Goal: Book appointment/travel/reservation

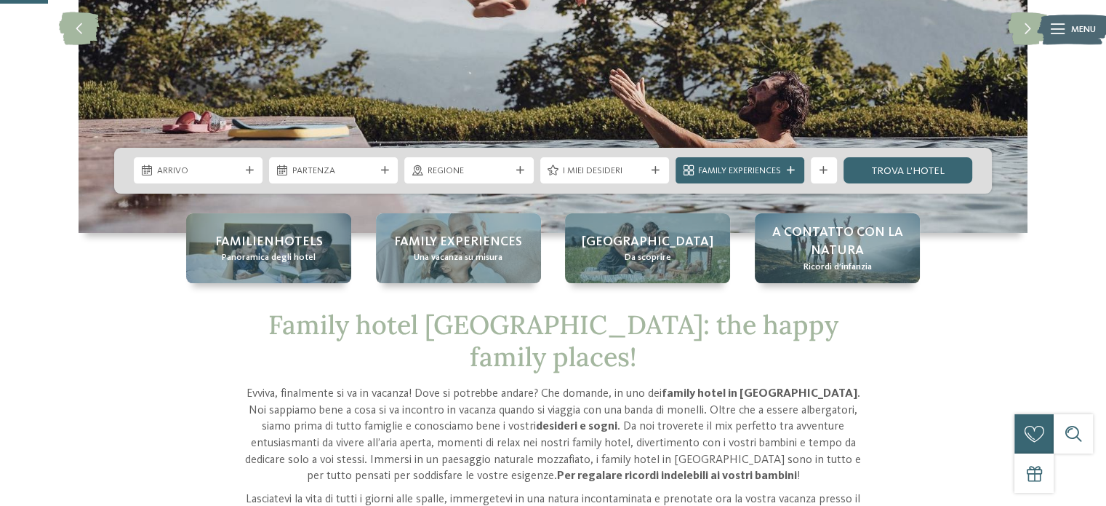
scroll to position [218, 0]
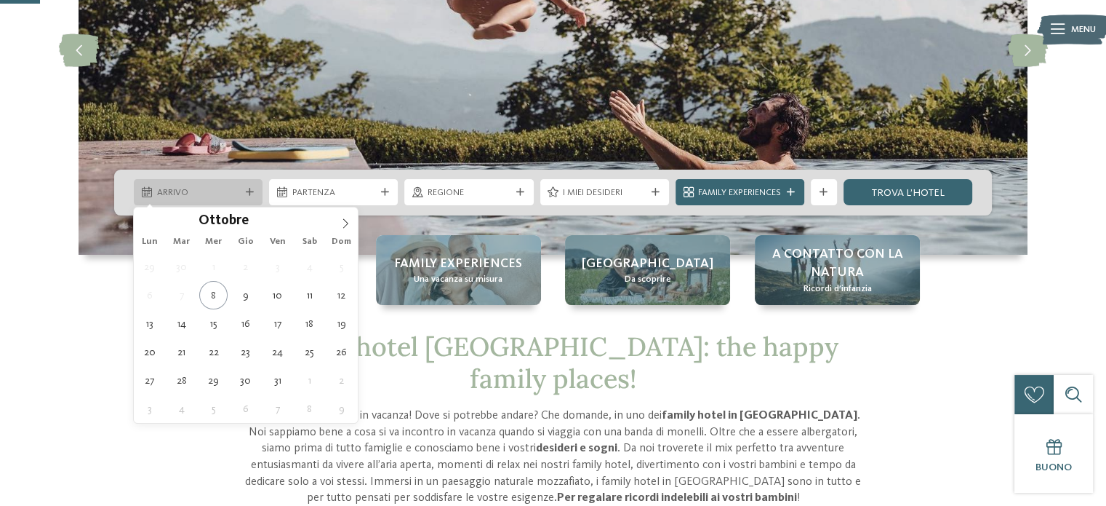
click at [151, 195] on icon at bounding box center [147, 192] width 10 height 10
click at [342, 223] on icon at bounding box center [345, 223] width 10 height 10
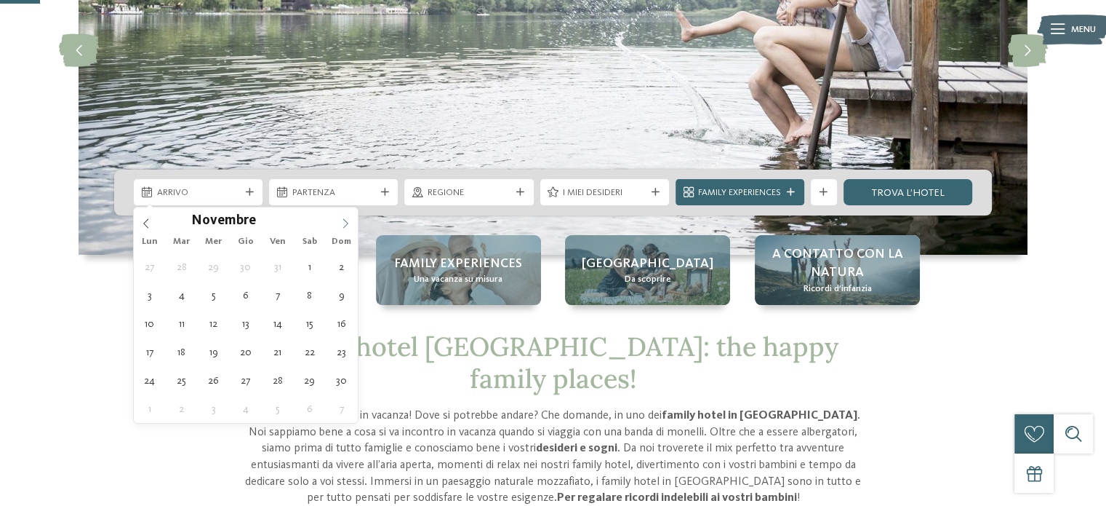
click at [342, 223] on icon at bounding box center [345, 223] width 10 height 10
type input "****"
click at [342, 223] on icon at bounding box center [345, 223] width 10 height 10
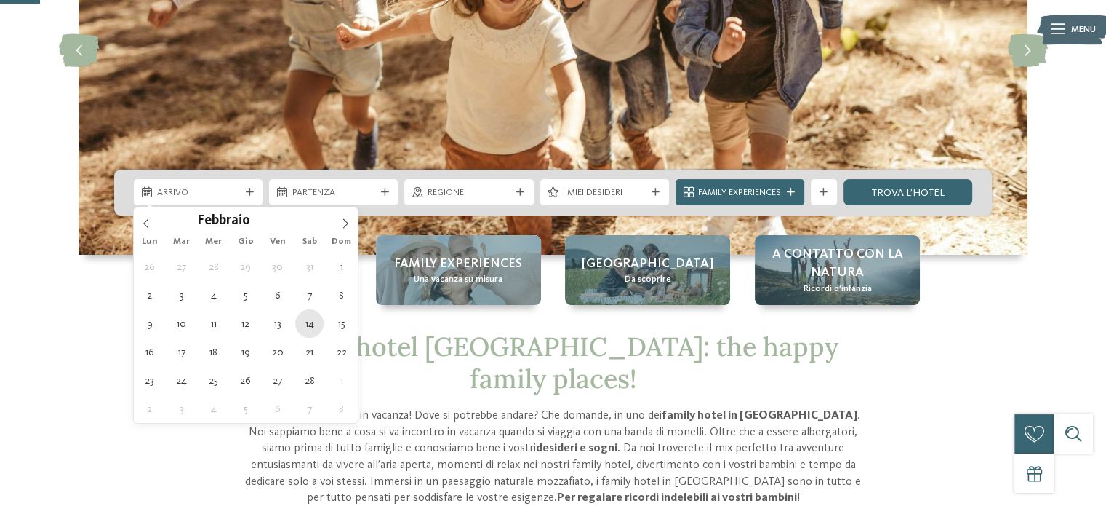
type div "[DATE]"
type input "****"
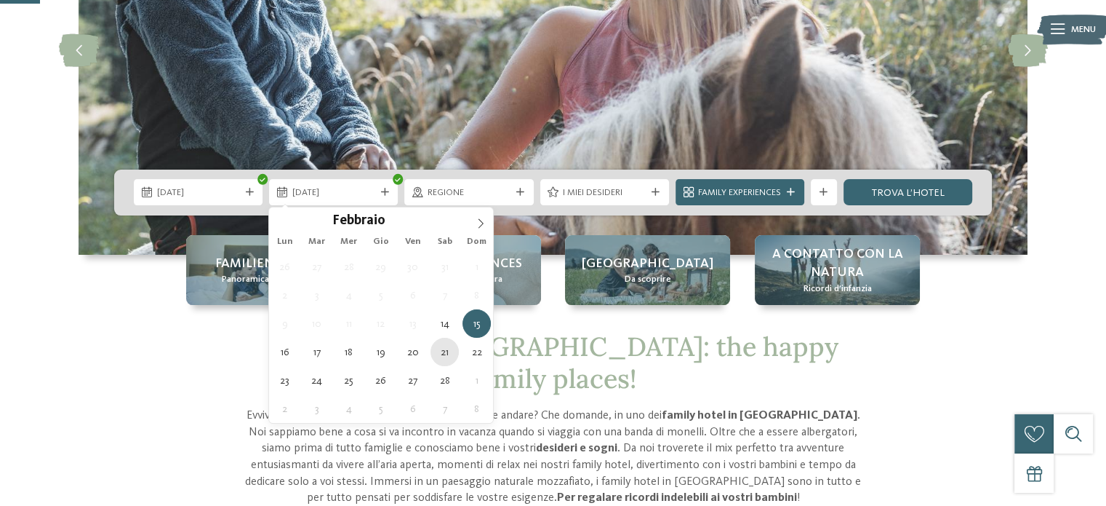
type div "[DATE]"
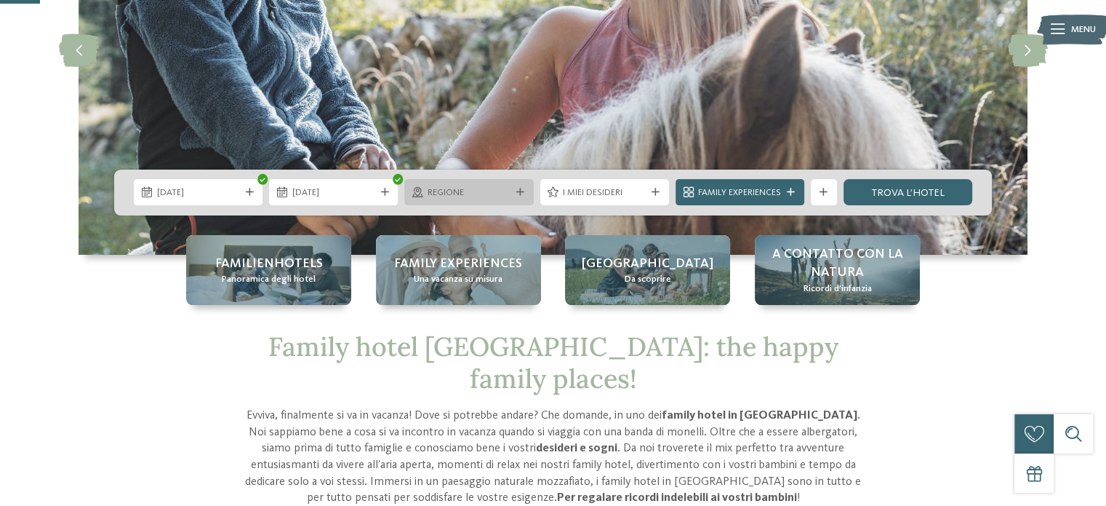
click at [522, 196] on div "Regione" at bounding box center [468, 192] width 129 height 26
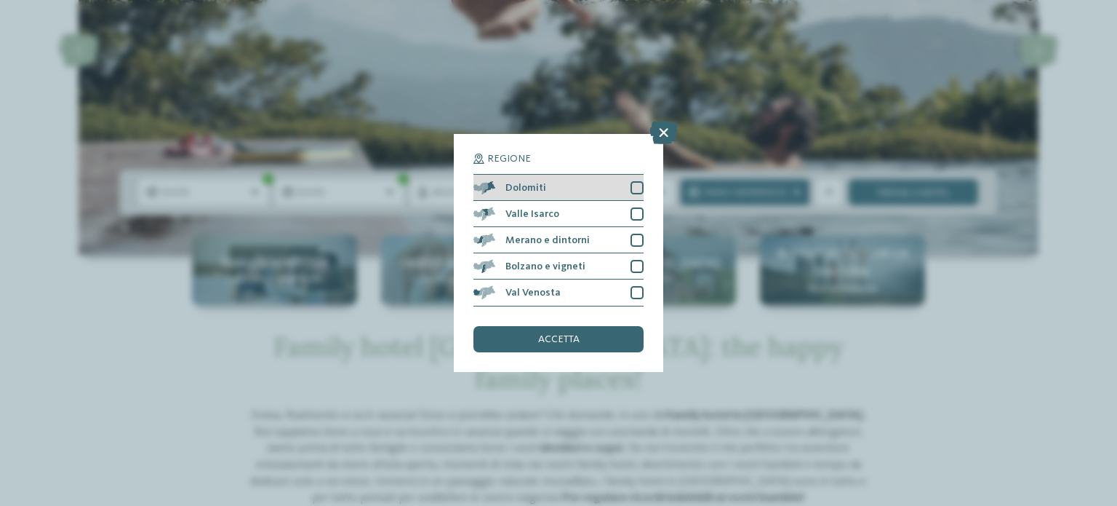
click at [634, 194] on div "Dolomiti" at bounding box center [559, 188] width 170 height 26
click at [603, 336] on div "accetta" at bounding box center [559, 339] width 170 height 26
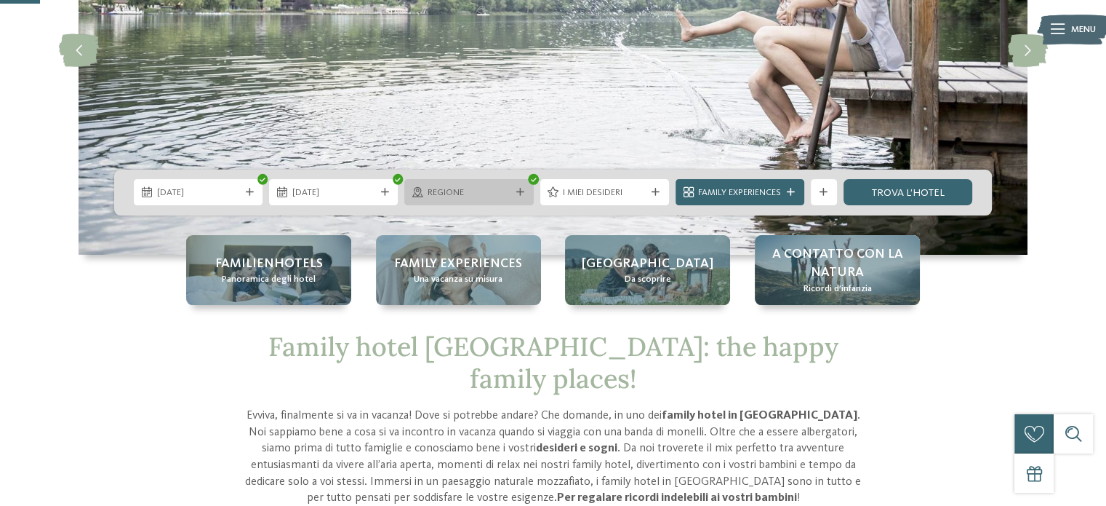
click at [498, 188] on span "Regione" at bounding box center [469, 192] width 83 height 13
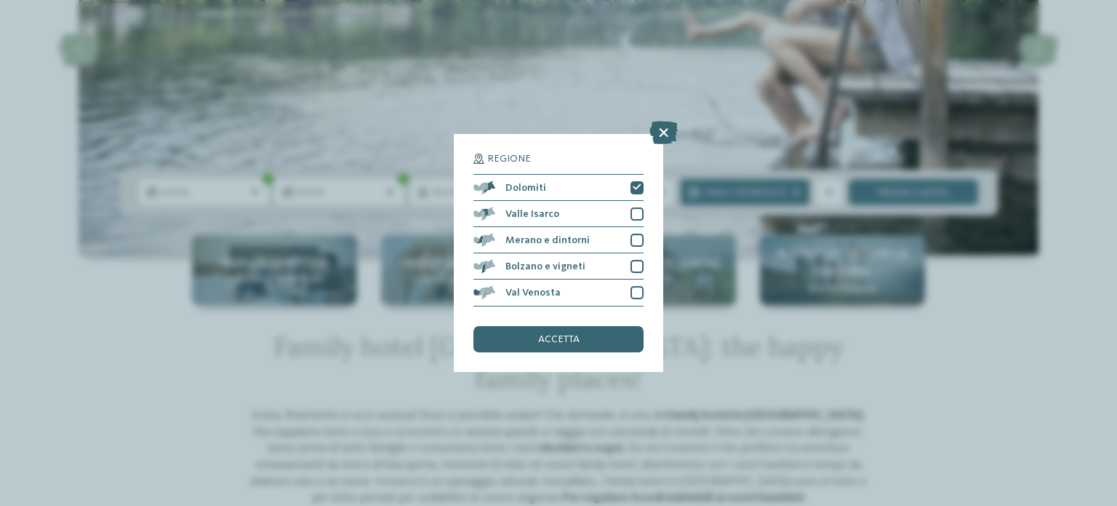
click at [746, 201] on div "Regione Dolomiti" at bounding box center [558, 253] width 1117 height 506
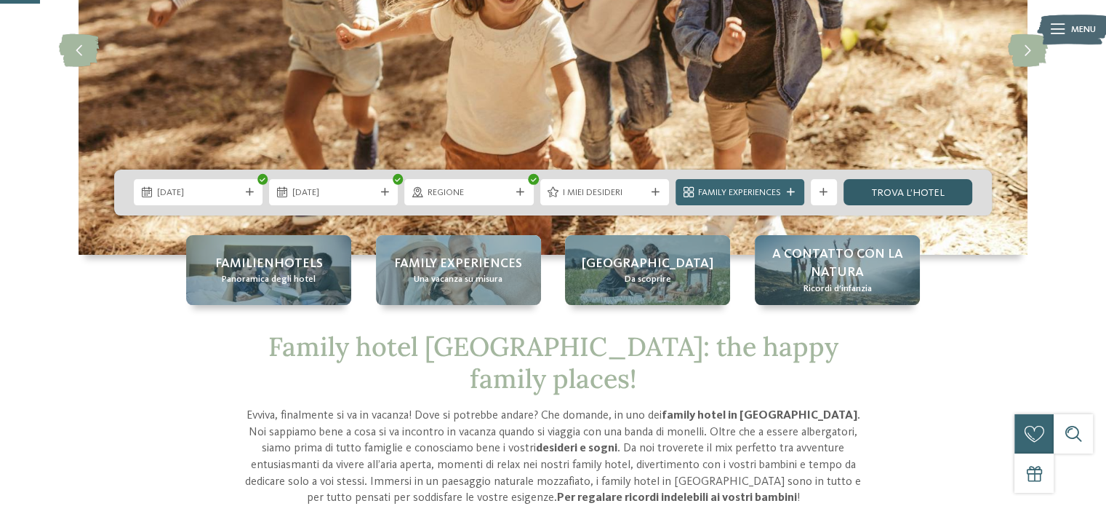
click at [903, 194] on link "trova l’hotel" at bounding box center [908, 192] width 129 height 26
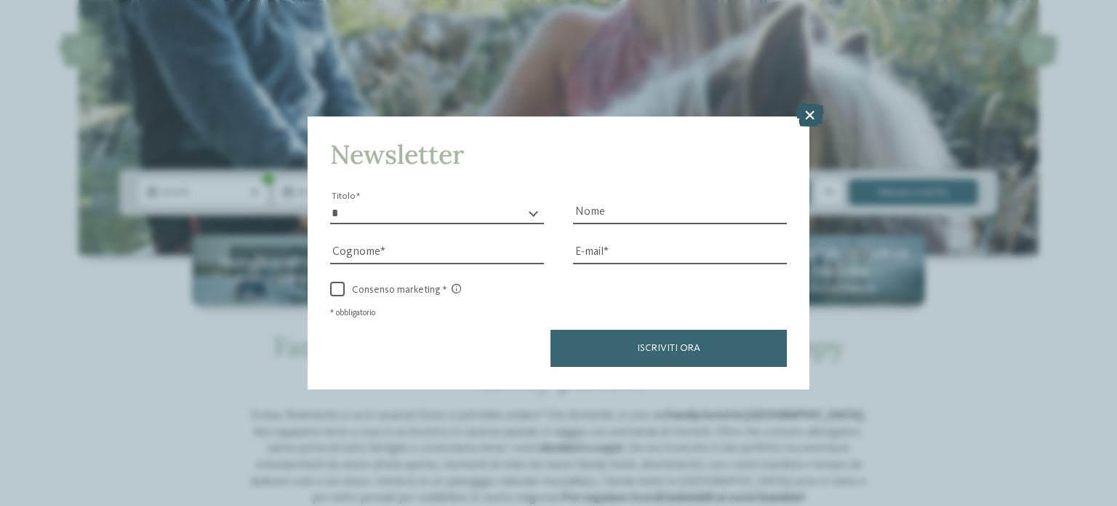
click at [815, 117] on icon at bounding box center [810, 114] width 28 height 23
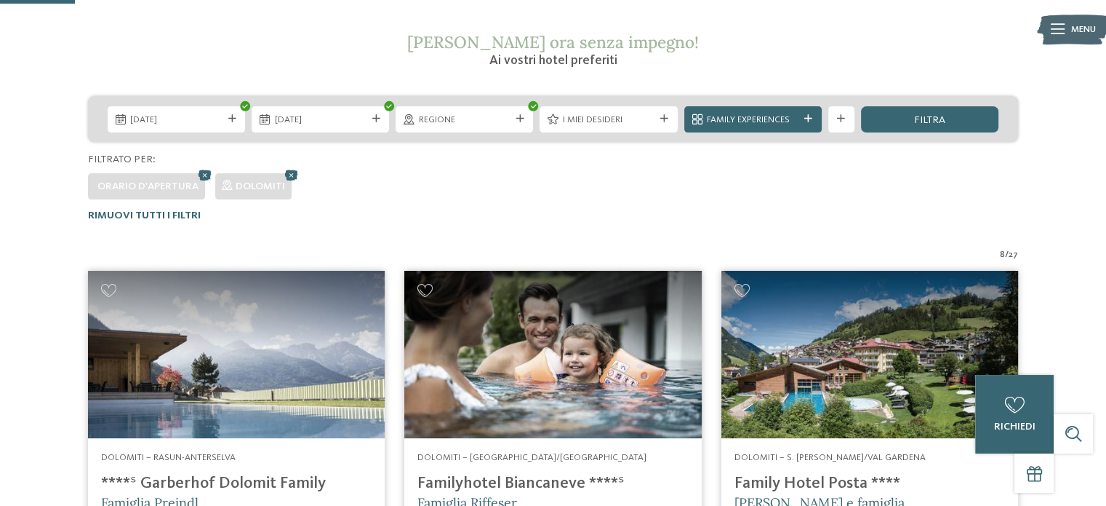
scroll to position [130, 0]
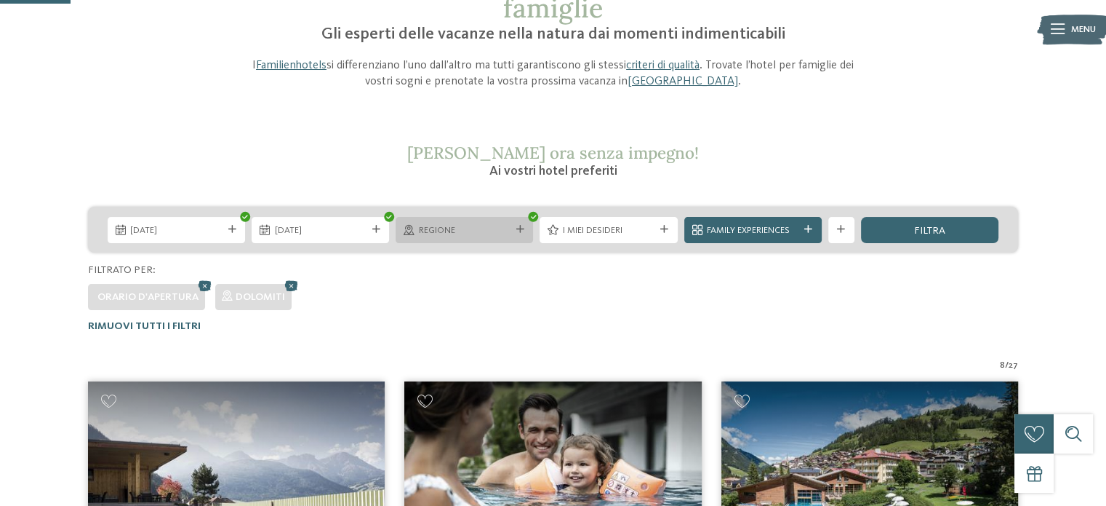
click at [487, 230] on span "Regione" at bounding box center [465, 230] width 92 height 13
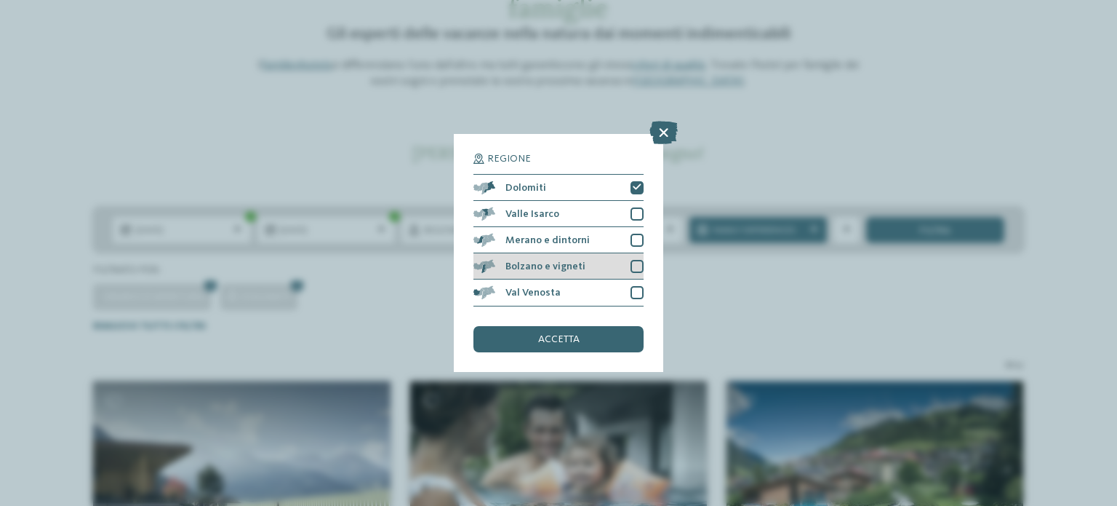
click at [639, 271] on div at bounding box center [637, 266] width 13 height 13
click at [596, 337] on div "accetta" at bounding box center [559, 339] width 170 height 26
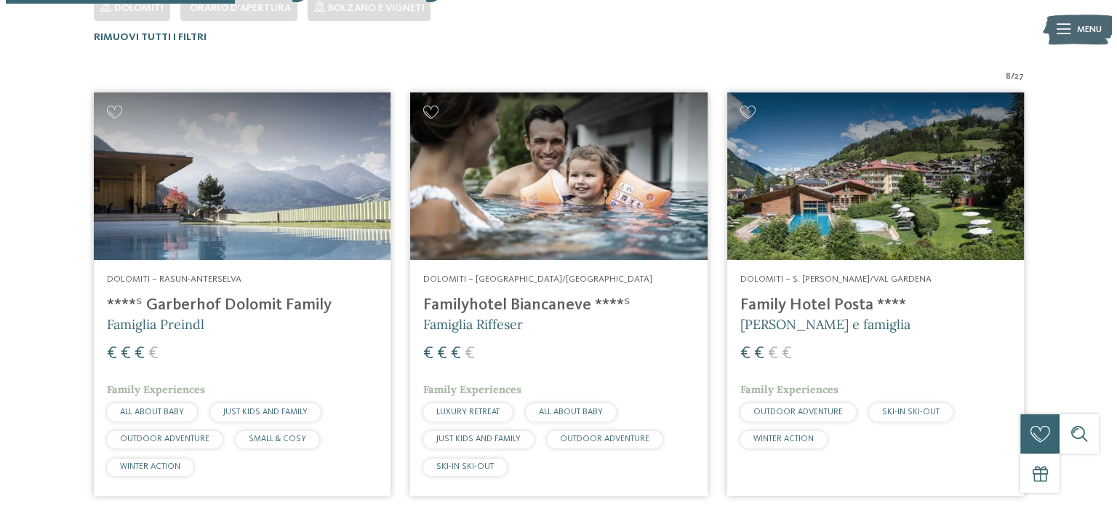
scroll to position [421, 0]
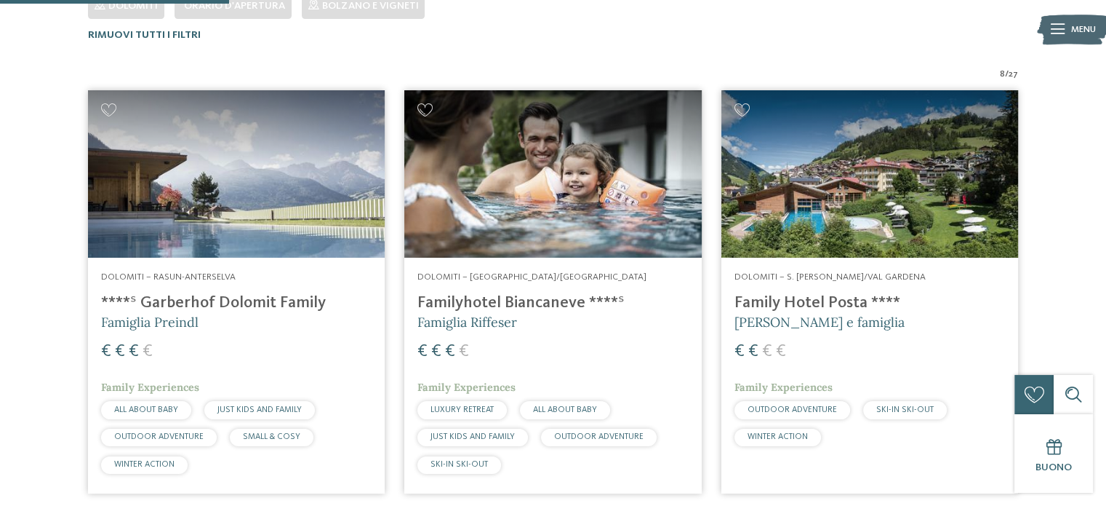
click at [193, 308] on h4 "****ˢ Garberhof Dolomit Family" at bounding box center [236, 303] width 271 height 20
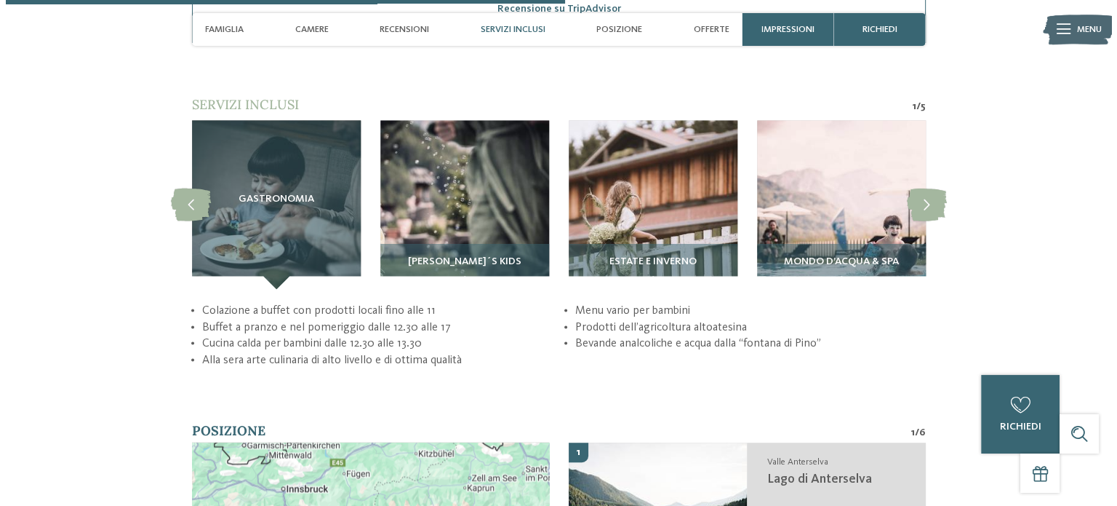
scroll to position [2546, 0]
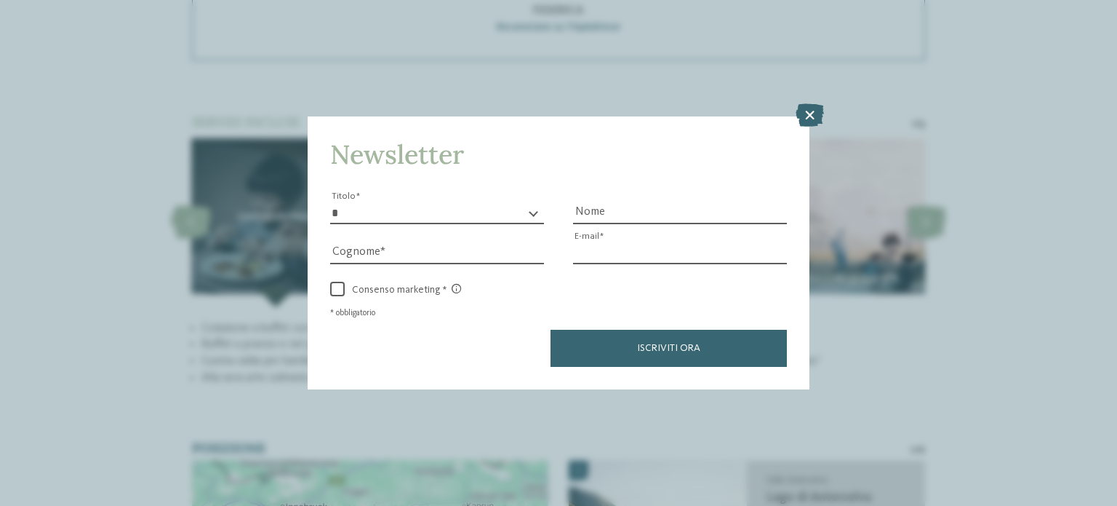
click at [698, 244] on input "E-mail" at bounding box center [680, 253] width 214 height 22
